Goal: Transaction & Acquisition: Subscribe to service/newsletter

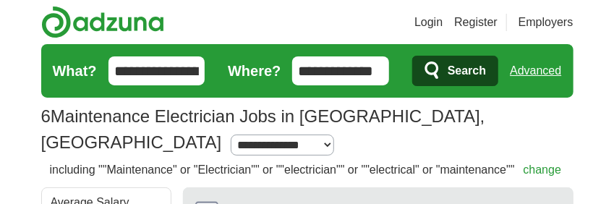
scroll to position [230, 0]
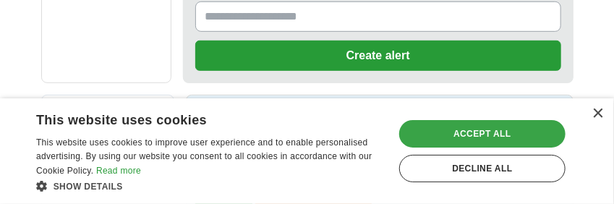
click at [462, 127] on div "Accept all" at bounding box center [482, 133] width 166 height 27
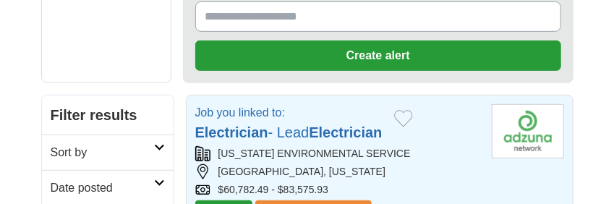
scroll to position [461, 0]
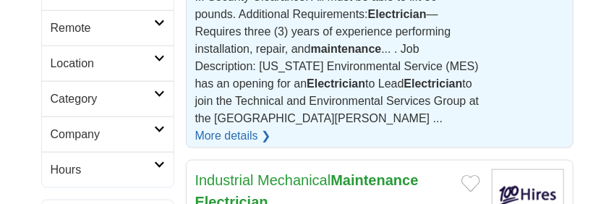
click at [271, 127] on link "More details ❯" at bounding box center [233, 135] width 76 height 17
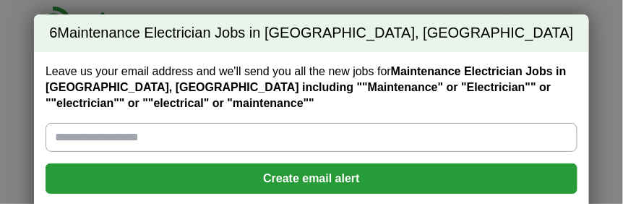
click at [209, 139] on input "Leave us your email address and we'll send you all the new jobs for Maintenance…" at bounding box center [312, 137] width 532 height 29
type input "**********"
click at [321, 174] on button "Create email alert" at bounding box center [312, 178] width 532 height 30
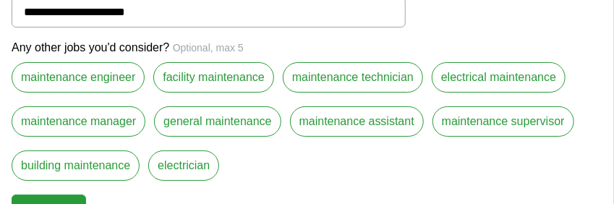
click at [501, 76] on label "electrical maintenance" at bounding box center [499, 77] width 134 height 30
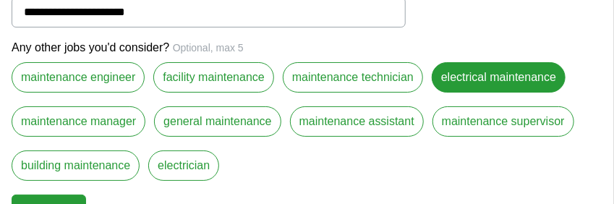
click at [194, 161] on label "electrician" at bounding box center [183, 165] width 71 height 30
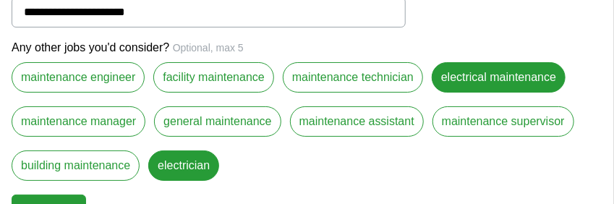
scroll to position [88, 0]
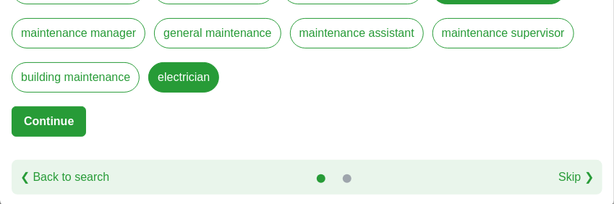
click at [50, 122] on button "Continue" at bounding box center [49, 121] width 74 height 30
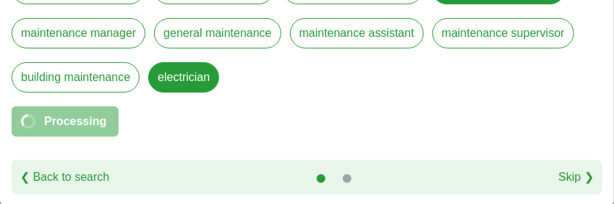
scroll to position [37, 0]
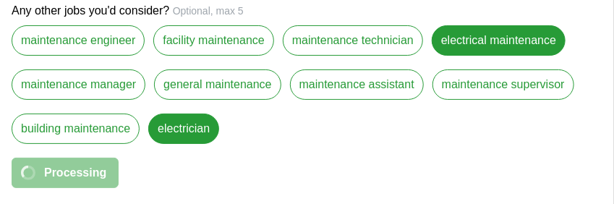
select select "*"
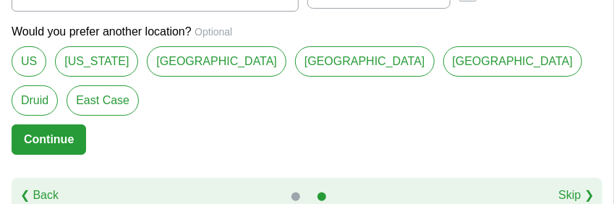
click at [234, 77] on link "[GEOGRAPHIC_DATA]" at bounding box center [217, 61] width 140 height 30
type input "**********"
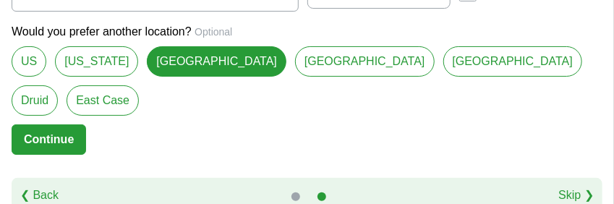
click at [82, 124] on button "Continue" at bounding box center [49, 139] width 74 height 30
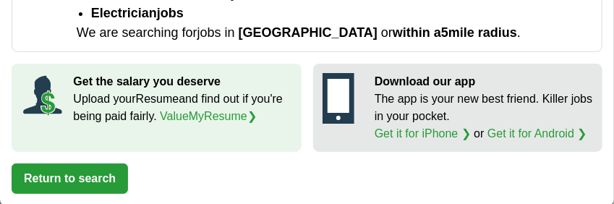
scroll to position [922, 0]
click at [225, 114] on link "ValueMyResume ❯" at bounding box center [208, 116] width 97 height 12
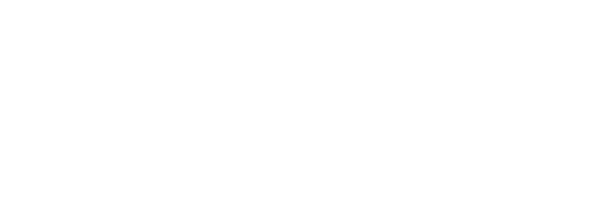
scroll to position [2147, 0]
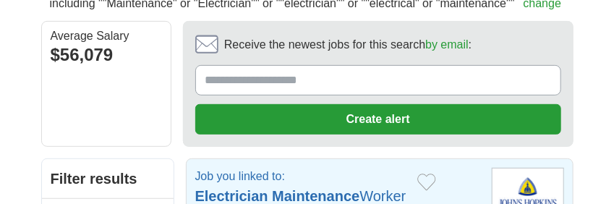
scroll to position [230, 0]
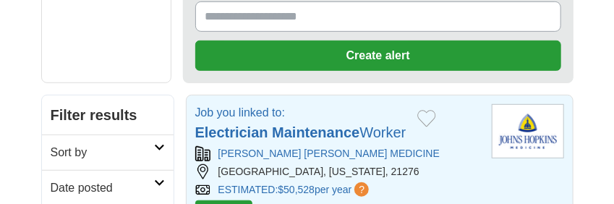
click at [288, 124] on strong "Maintenance" at bounding box center [315, 132] width 87 height 16
